Goal: Transaction & Acquisition: Purchase product/service

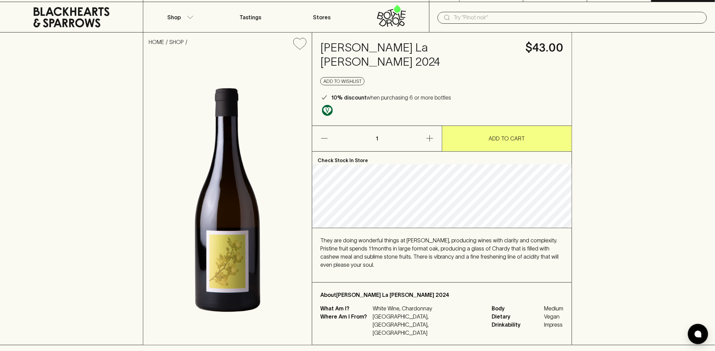
scroll to position [14, 0]
click at [500, 21] on input "text" at bounding box center [578, 17] width 248 height 11
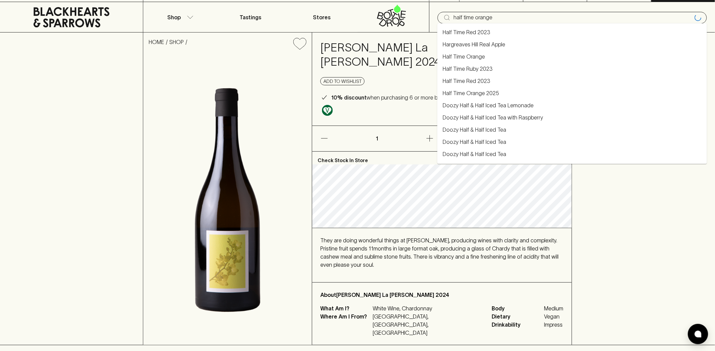
type input "half time orange"
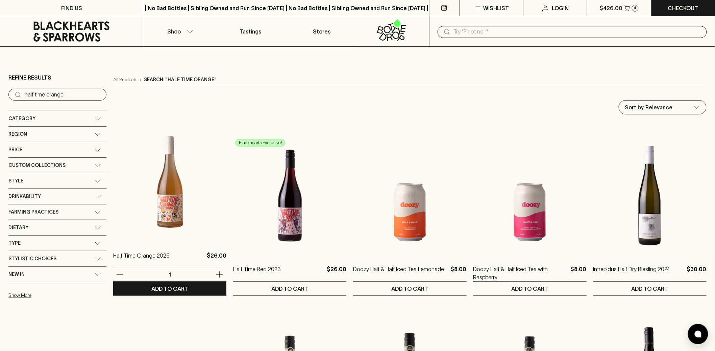
click at [147, 200] on img at bounding box center [169, 182] width 113 height 118
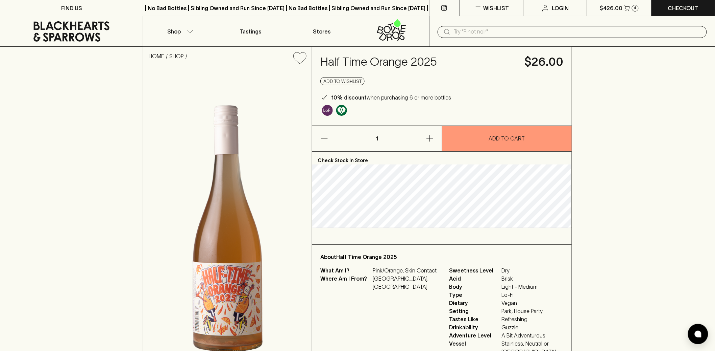
click at [395, 60] on h4 "Half Time Orange 2025" at bounding box center [419, 62] width 196 height 14
copy h4 "Half Time Orange 2025"
drag, startPoint x: 386, startPoint y: 60, endPoint x: 395, endPoint y: 62, distance: 9.3
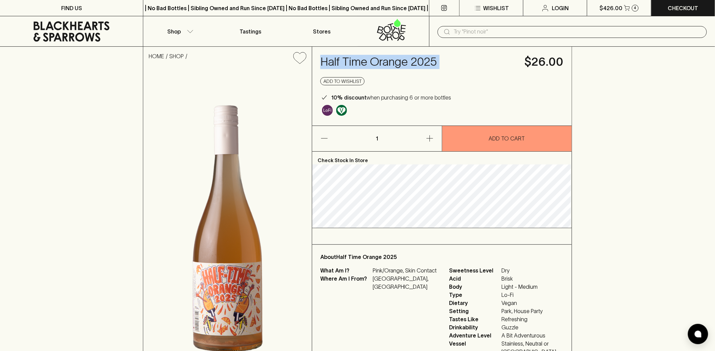
click at [386, 60] on h4 "Half Time Orange 2025" at bounding box center [419, 62] width 196 height 14
click at [408, 61] on h4 "Half Time Orange 2025" at bounding box center [419, 62] width 196 height 14
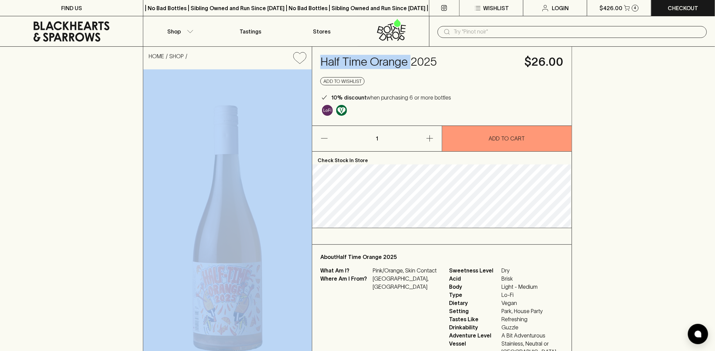
drag, startPoint x: 411, startPoint y: 63, endPoint x: 310, endPoint y: 63, distance: 100.8
click at [310, 63] on div "HOME SHOP Half Time Orange 2025 $26.00 Add to wishlist 10% discount when purcha…" at bounding box center [357, 217] width 429 height 341
copy div "Half Time Orange"
click at [363, 68] on h4 "Half Time Orange 2025" at bounding box center [419, 62] width 196 height 14
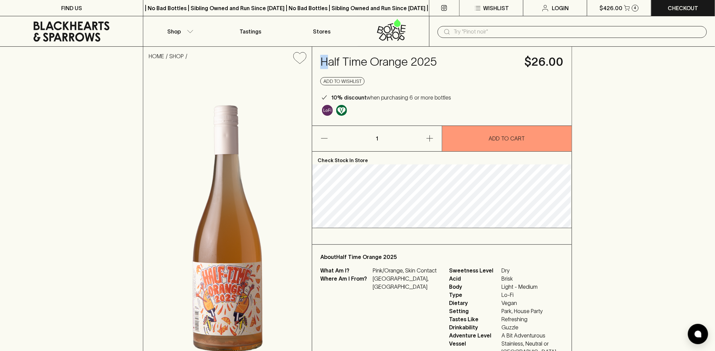
click at [323, 64] on h4 "Half Time Orange 2025" at bounding box center [419, 62] width 196 height 14
drag, startPoint x: 323, startPoint y: 63, endPoint x: 409, endPoint y: 58, distance: 86.0
click at [409, 58] on h4 "Half Time Orange 2025" at bounding box center [419, 62] width 196 height 14
copy h4 "Half Time Orange"
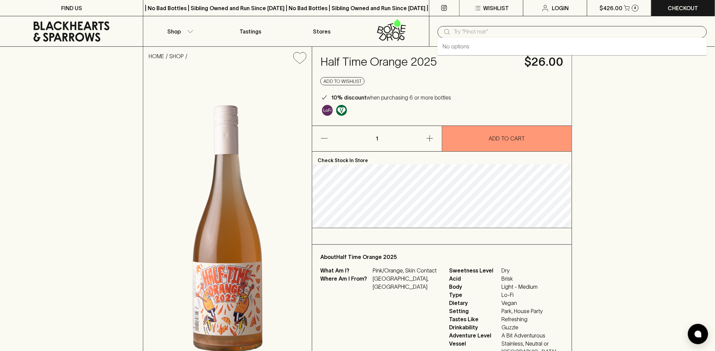
click at [518, 32] on input "text" at bounding box center [578, 31] width 248 height 11
paste input "Half Time Orange"
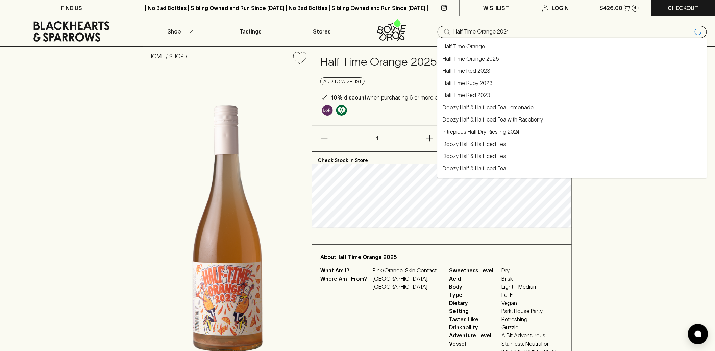
type input "Half Time Orange 2024"
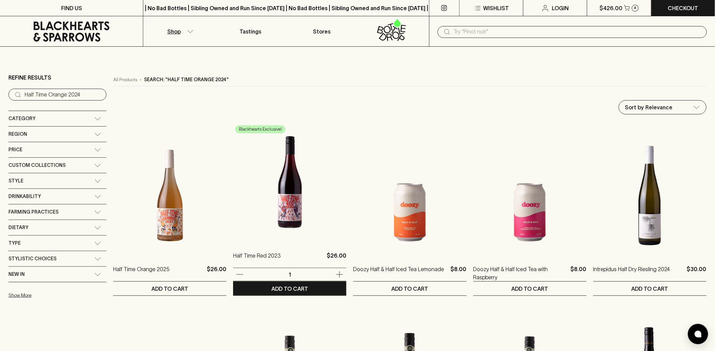
click at [290, 200] on img at bounding box center [289, 182] width 113 height 118
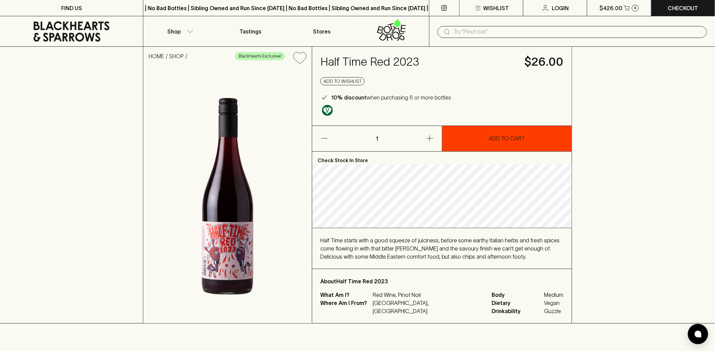
click at [464, 147] on button "ADD TO CART" at bounding box center [507, 138] width 129 height 25
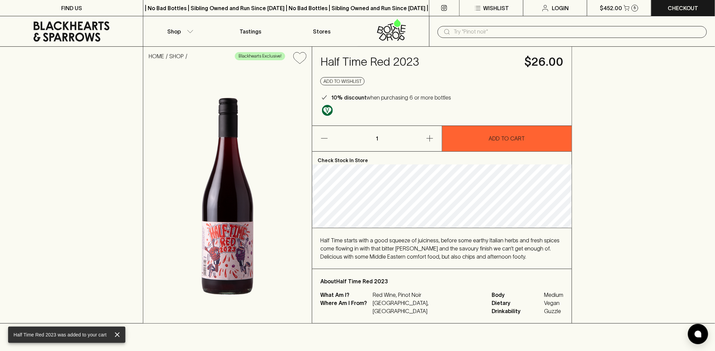
click at [68, 24] on icon at bounding box center [71, 31] width 133 height 20
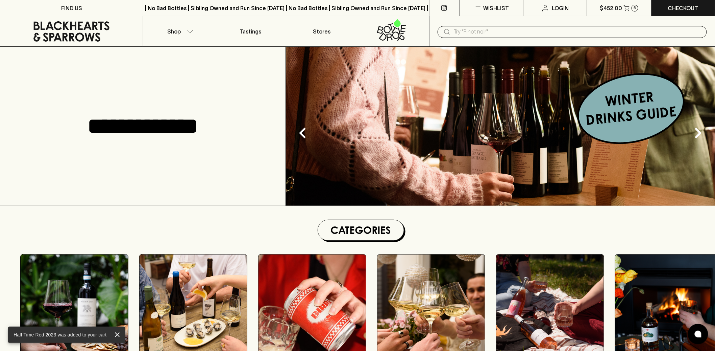
scroll to position [56, 0]
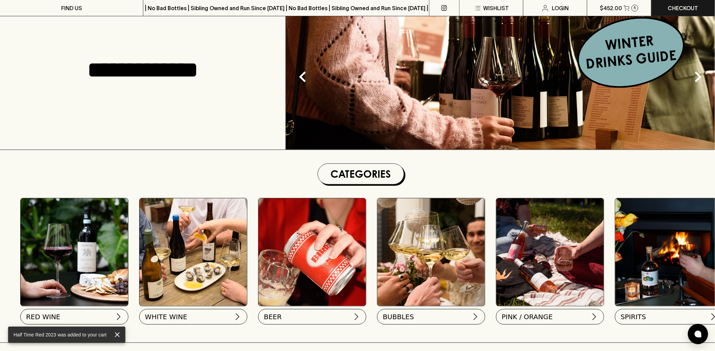
click at [193, 245] on img at bounding box center [194, 252] width 108 height 108
click at [189, 315] on button "WHITE WINE" at bounding box center [193, 315] width 108 height 16
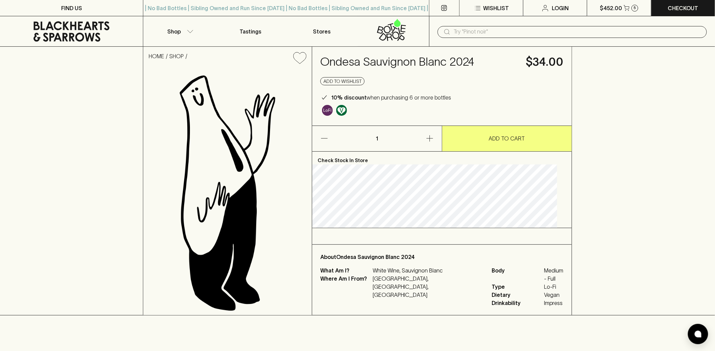
click at [397, 28] on icon at bounding box center [395, 30] width 6 height 8
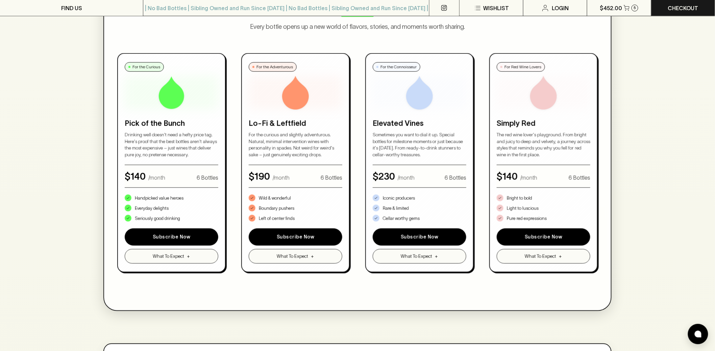
scroll to position [394, 0]
